Goal: Book appointment/travel/reservation

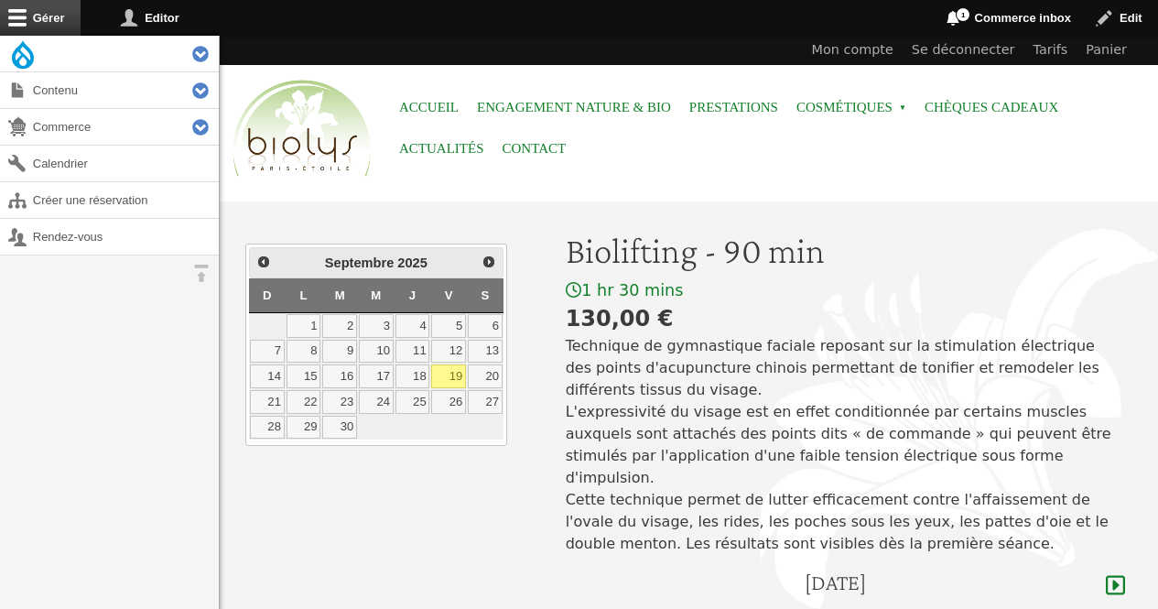
scroll to position [299, 0]
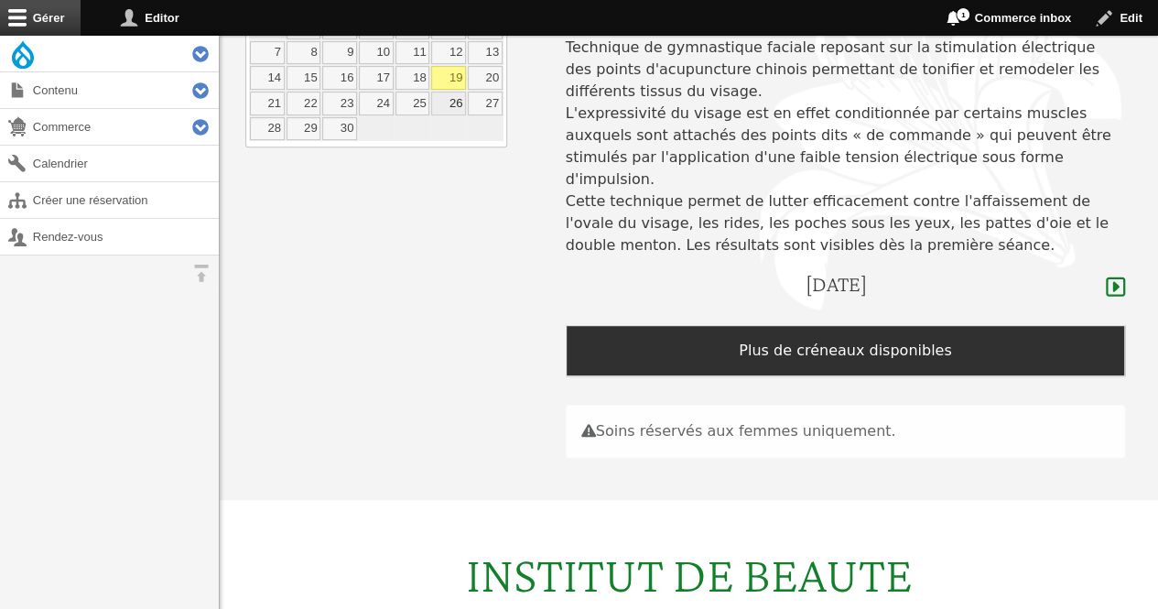
click at [451, 98] on link "26" at bounding box center [448, 104] width 35 height 24
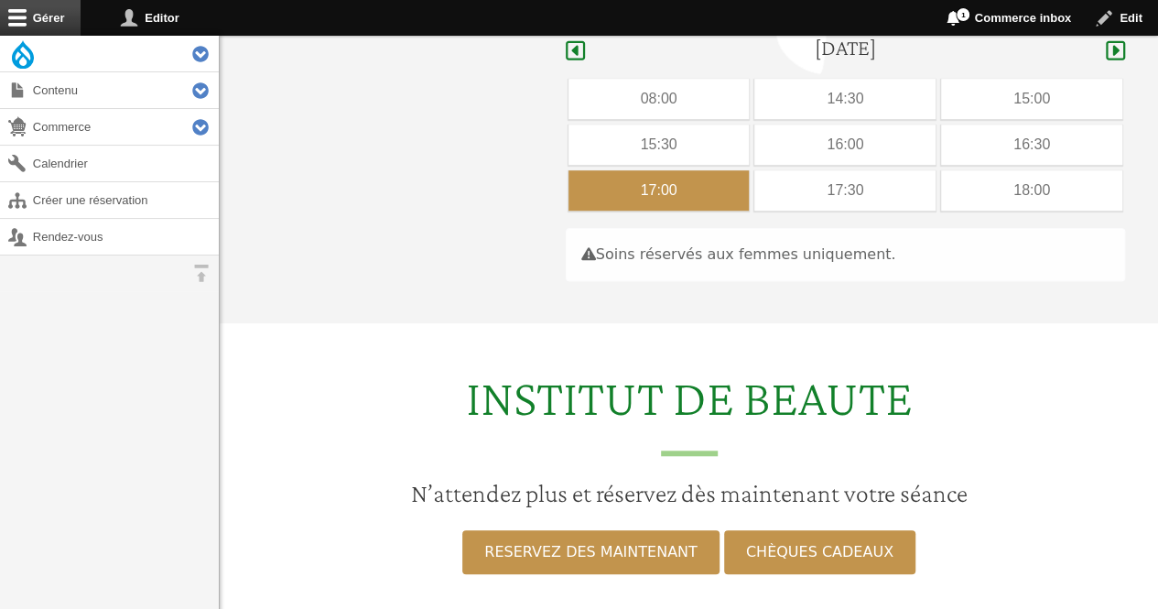
scroll to position [547, 0]
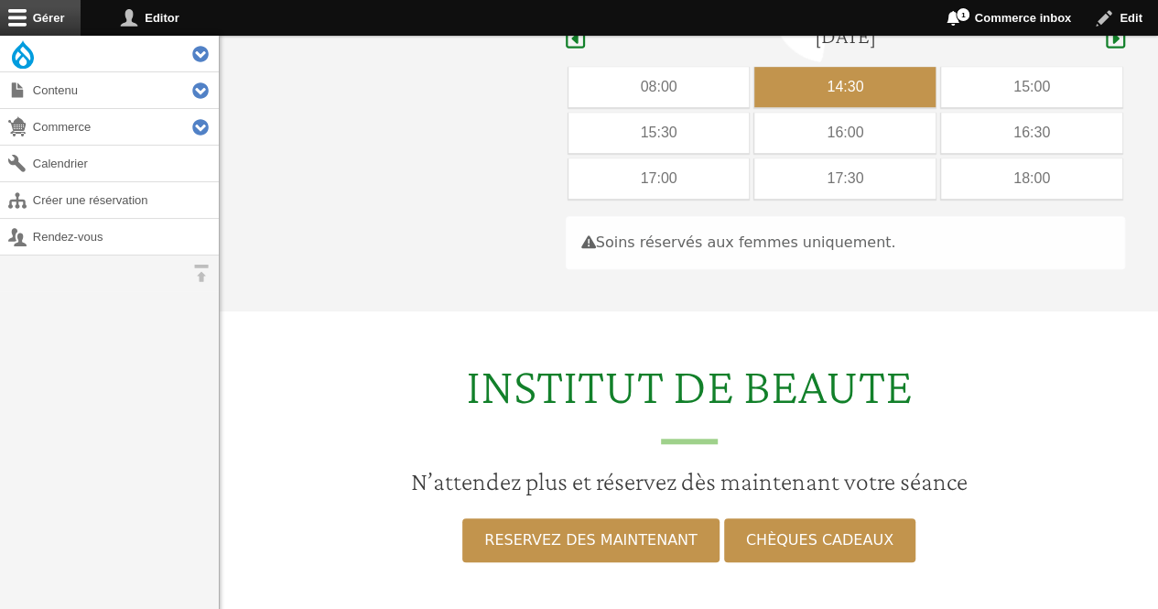
click at [792, 67] on div "14:30" at bounding box center [845, 87] width 181 height 40
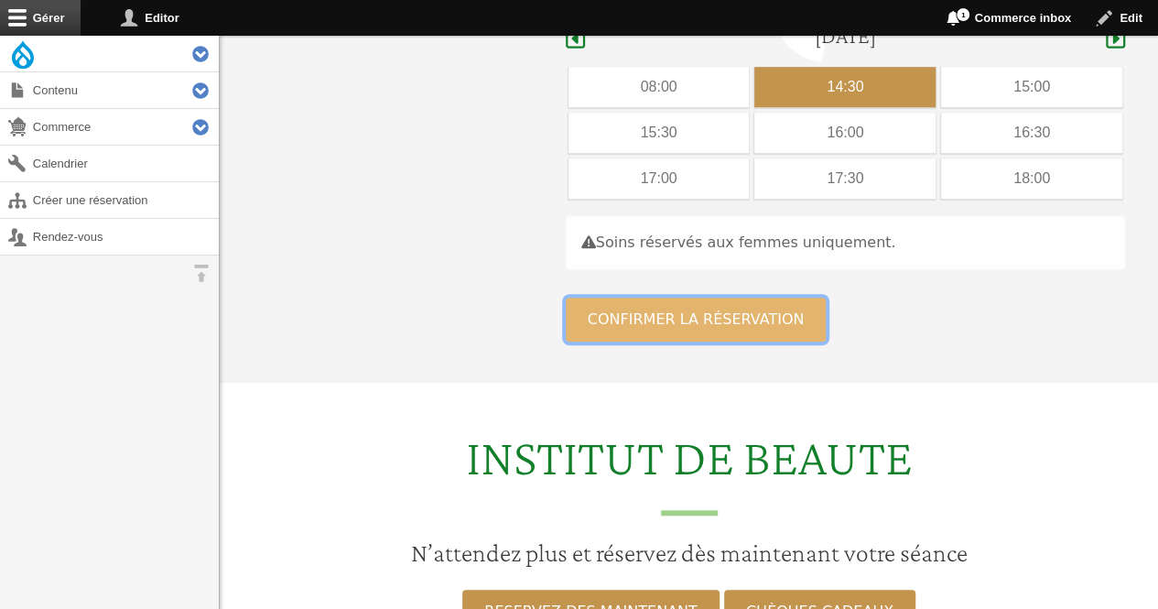
click at [614, 298] on button "Confirmer la réservation" at bounding box center [696, 320] width 261 height 44
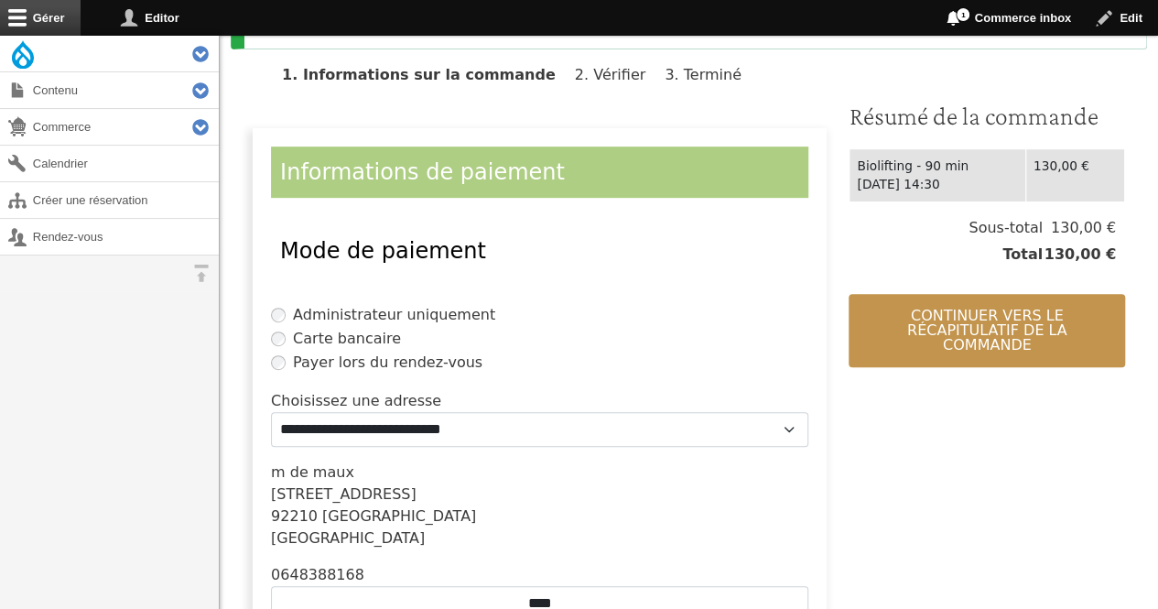
scroll to position [506, 0]
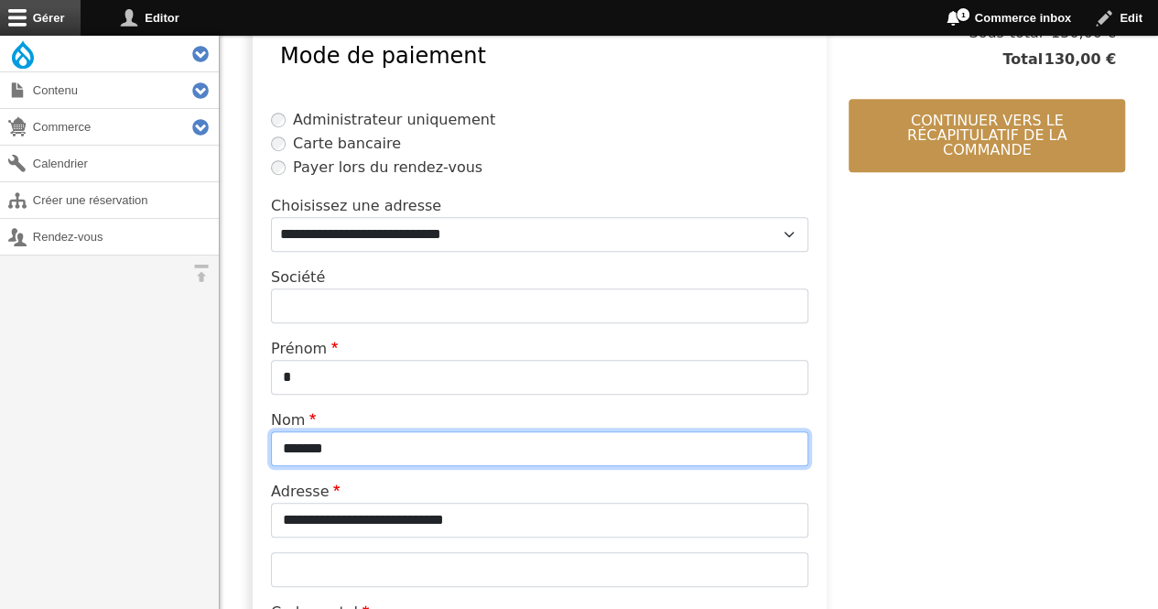
click at [445, 449] on input "*******" at bounding box center [540, 448] width 538 height 35
type input "*"
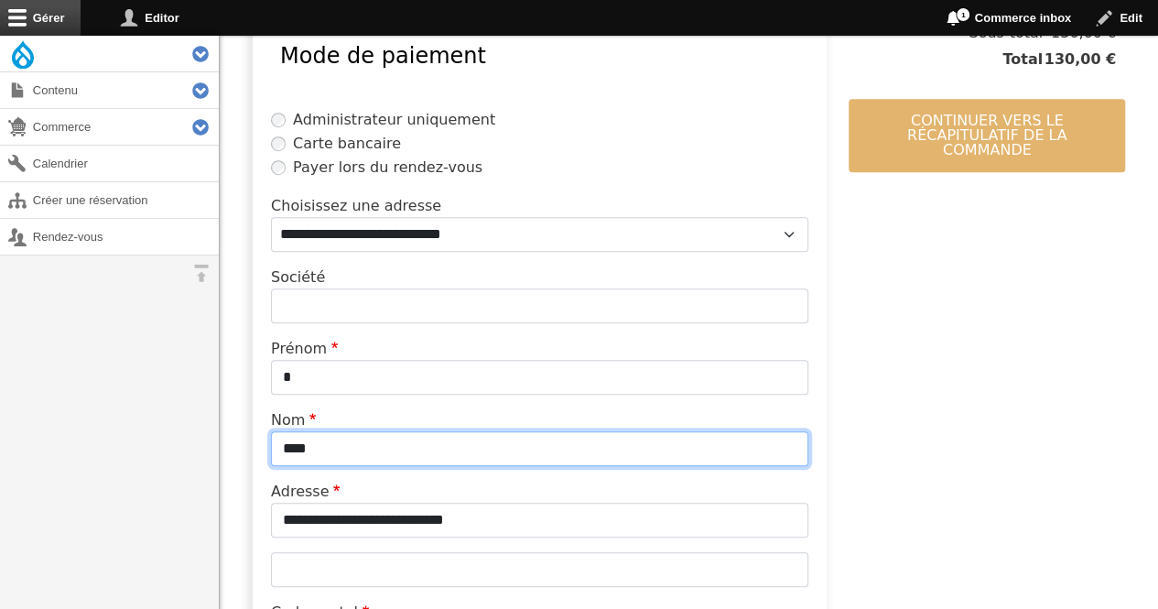
type input "****"
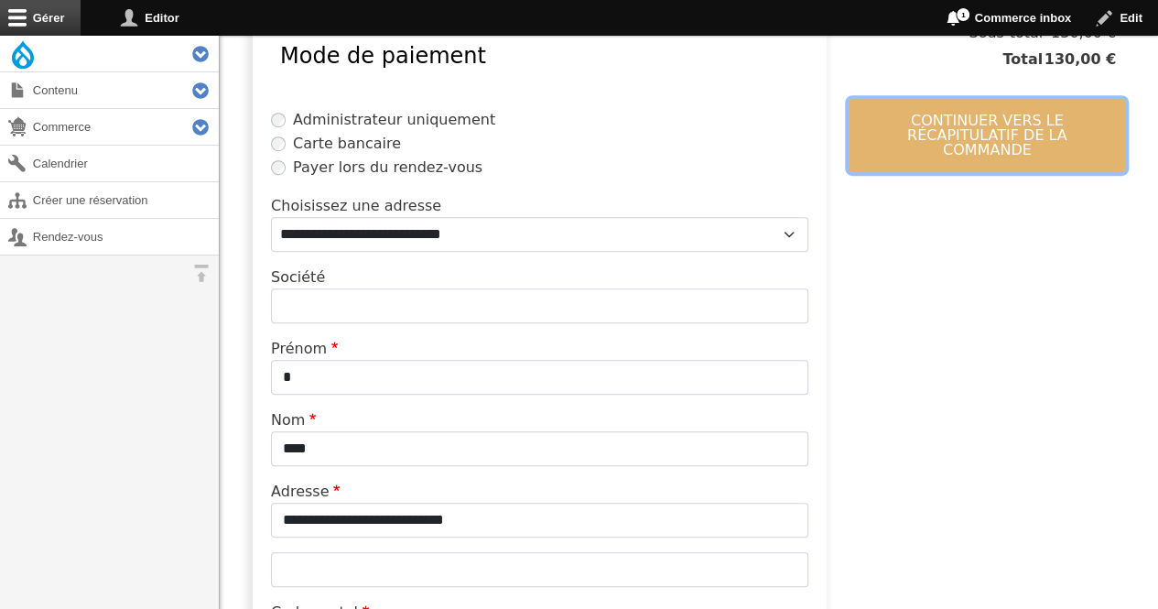
click at [966, 136] on button "Continuer vers le récapitulatif de la commande" at bounding box center [987, 135] width 277 height 73
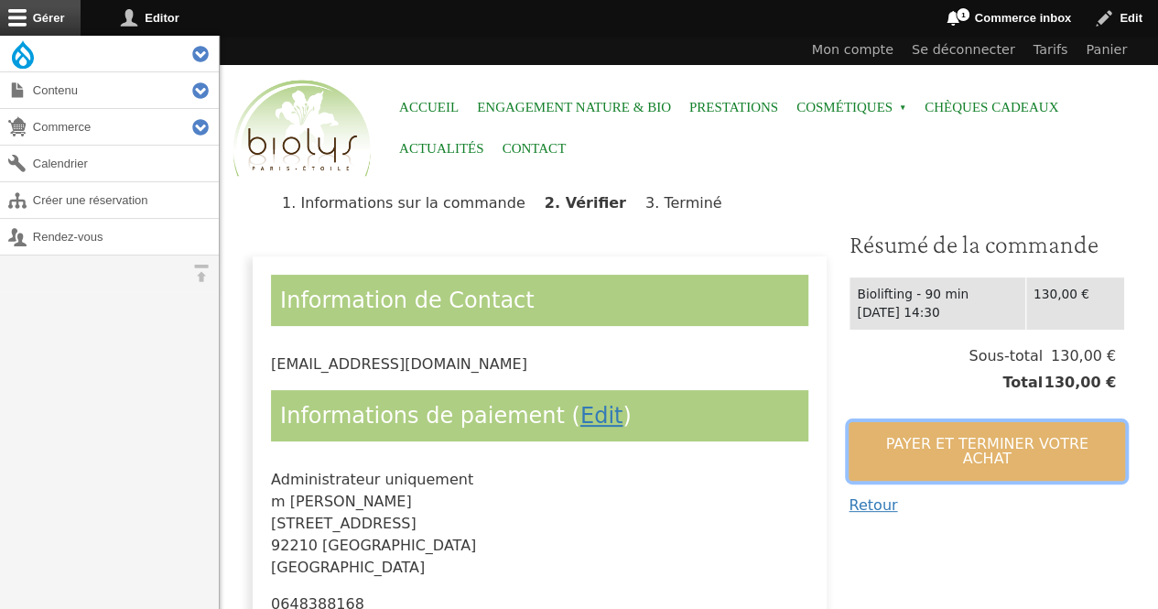
click at [906, 439] on button "Payer et terminer votre achat" at bounding box center [987, 451] width 277 height 59
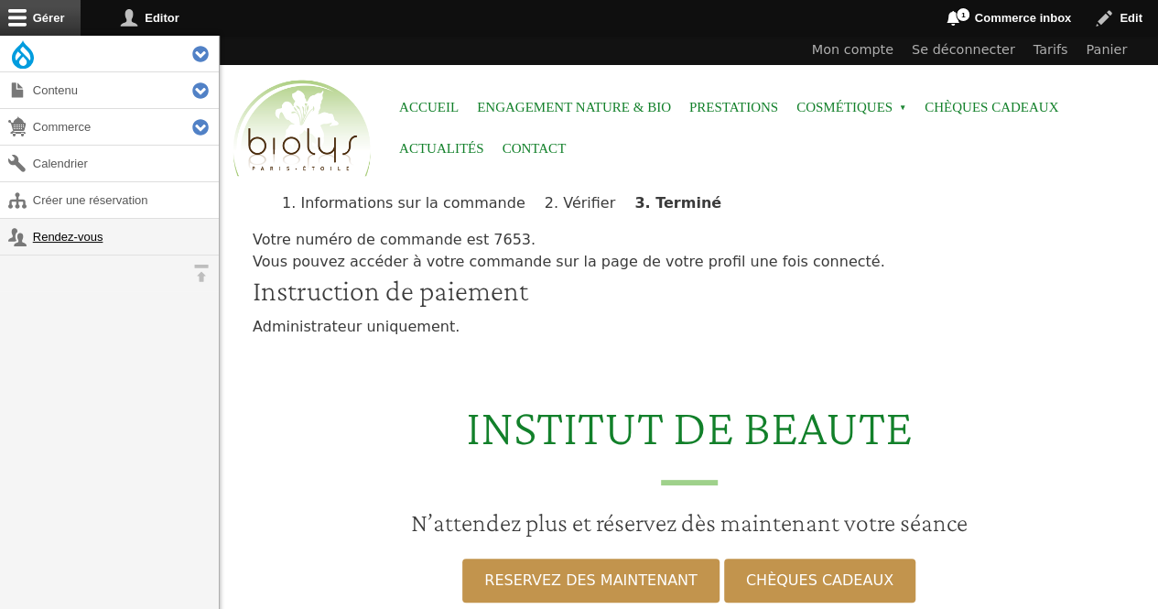
click at [86, 233] on link "Rendez-vous" at bounding box center [109, 237] width 219 height 36
